Goal: Ask a question

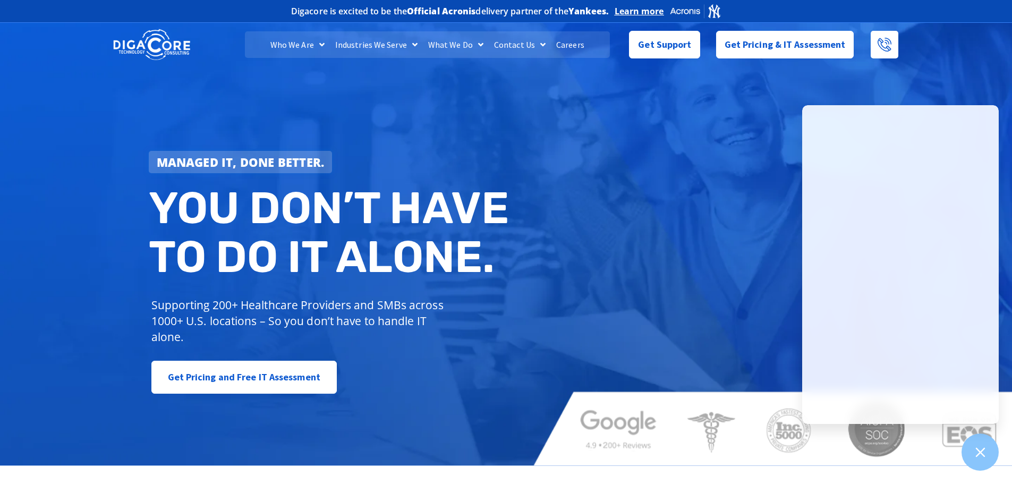
click at [621, 102] on div "Managed IT, done better. You don’t have to do IT alone. Supporting 200+ Healthc…" at bounding box center [506, 242] width 1012 height 445
click at [674, 51] on span "Get Support" at bounding box center [664, 40] width 53 height 21
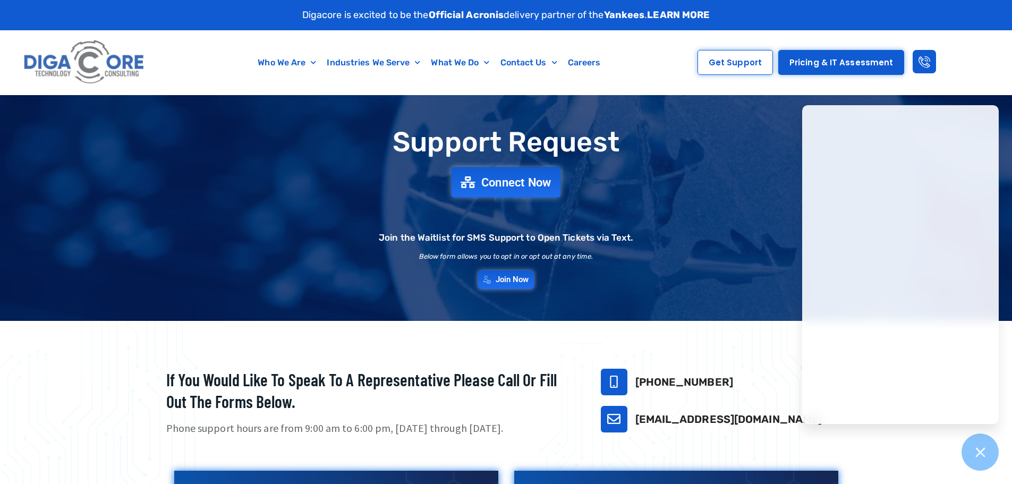
click at [514, 182] on span "Connect Now" at bounding box center [516, 182] width 70 height 12
